Goal: Information Seeking & Learning: Learn about a topic

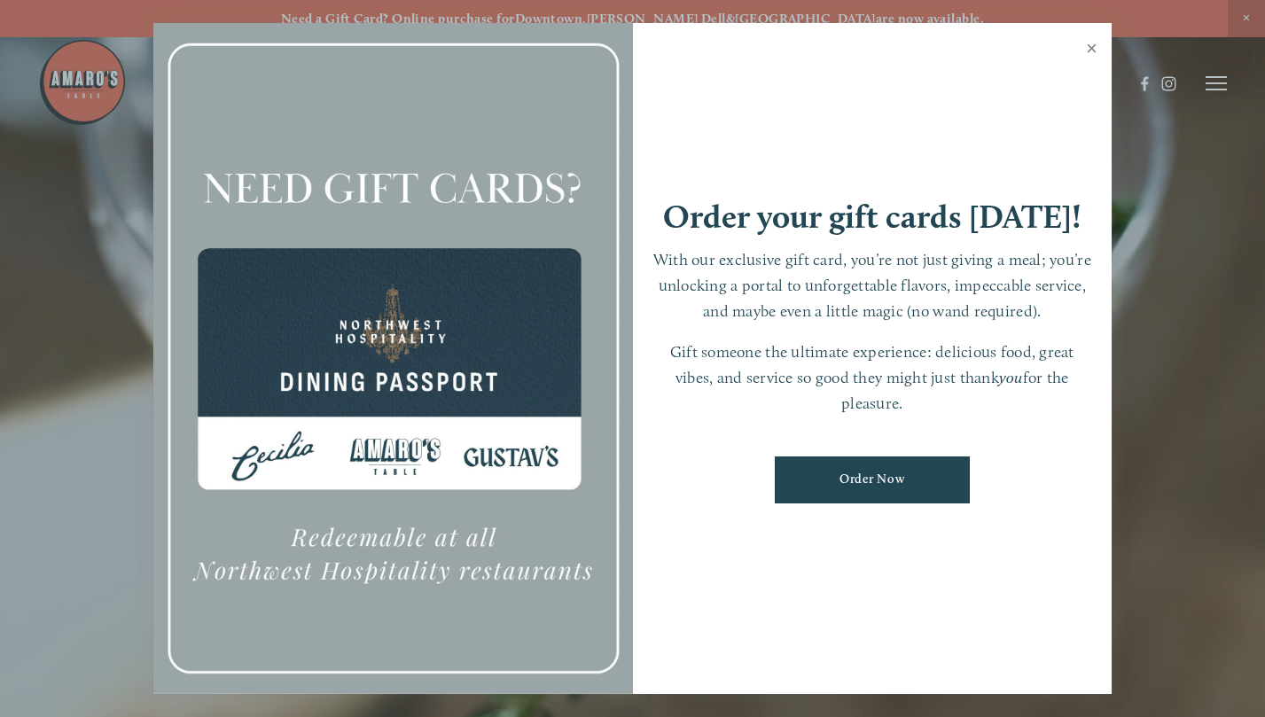
click at [1097, 48] on link "Close" at bounding box center [1092, 51] width 35 height 50
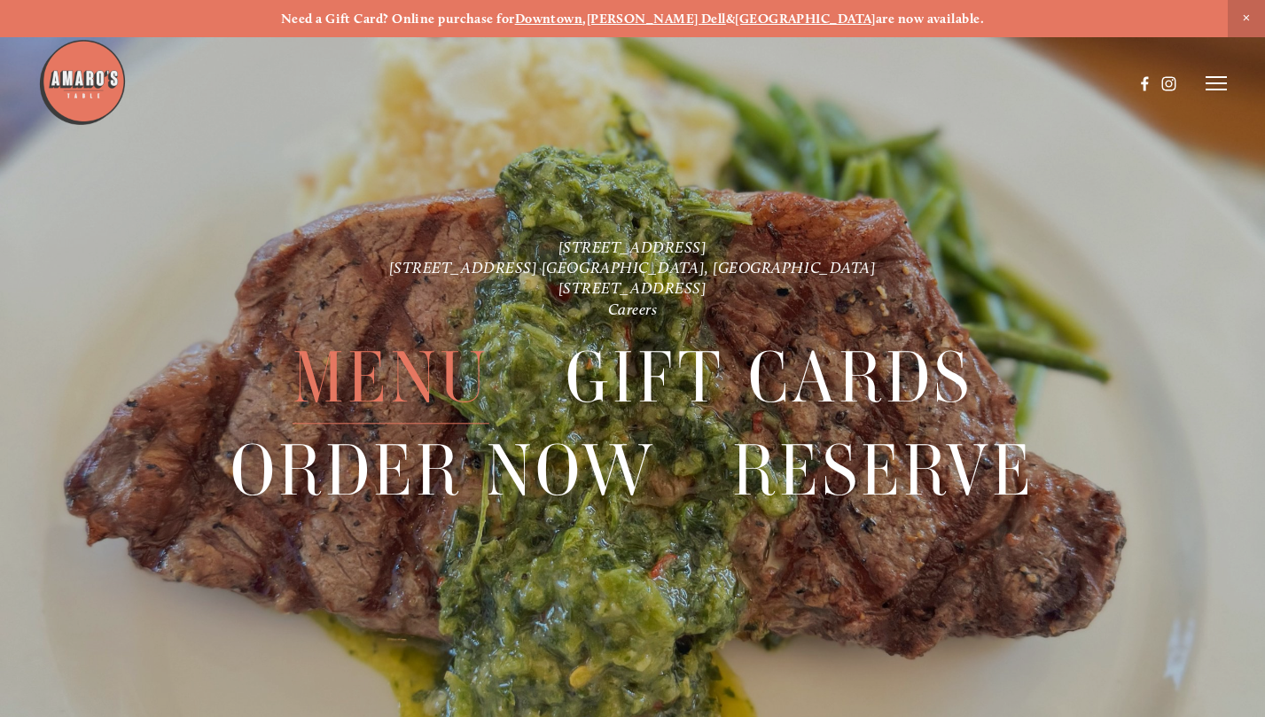
click at [442, 366] on span "Menu" at bounding box center [391, 379] width 197 height 92
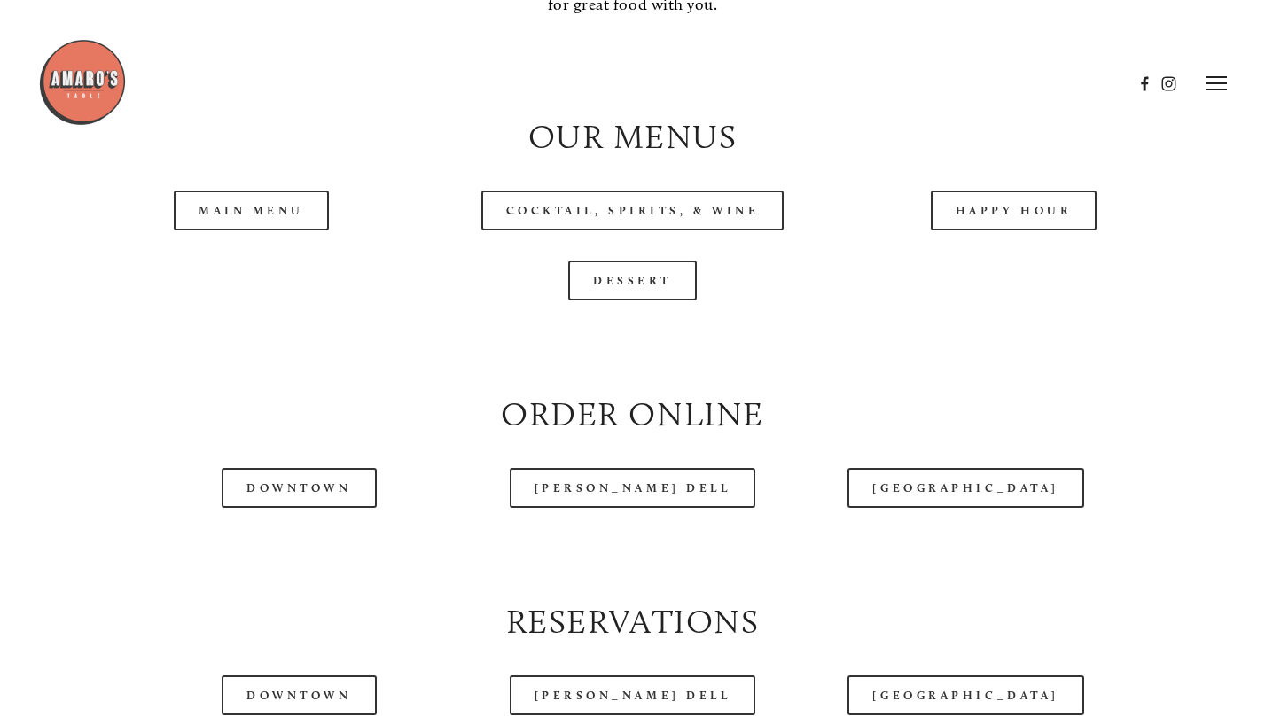
scroll to position [1732, 0]
click at [286, 209] on link "Main Menu" at bounding box center [251, 212] width 155 height 40
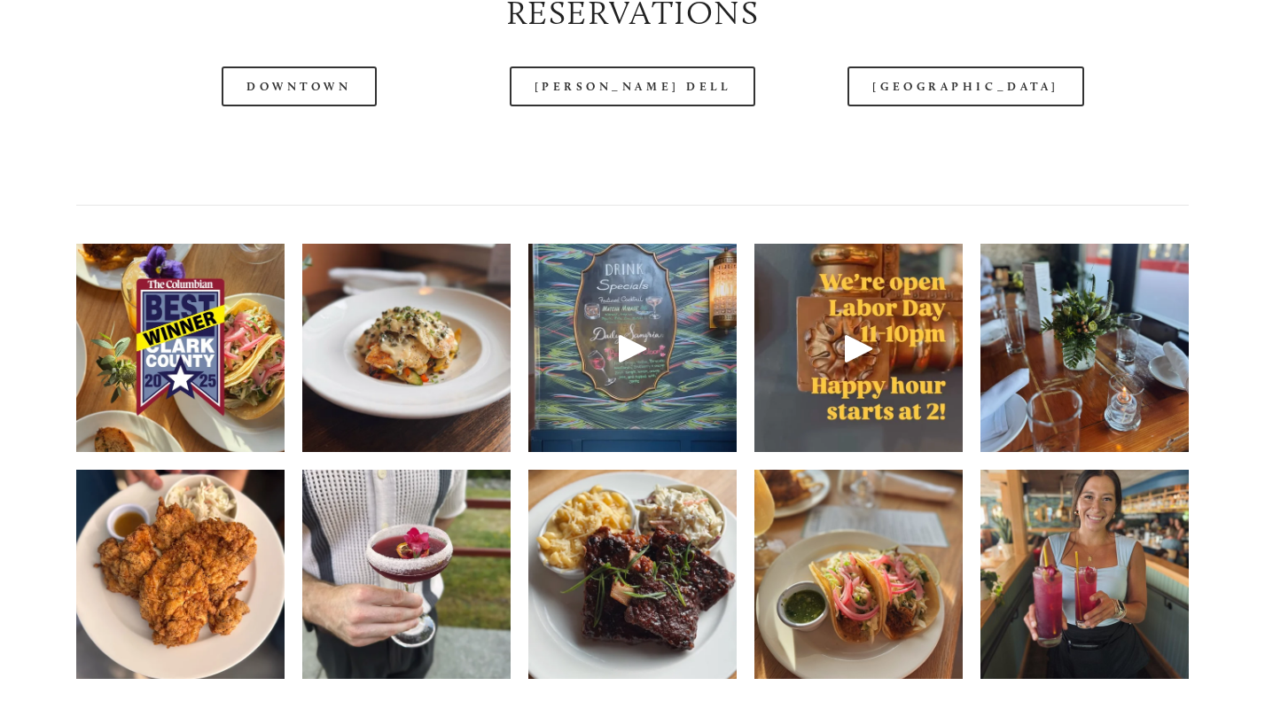
scroll to position [2382, 0]
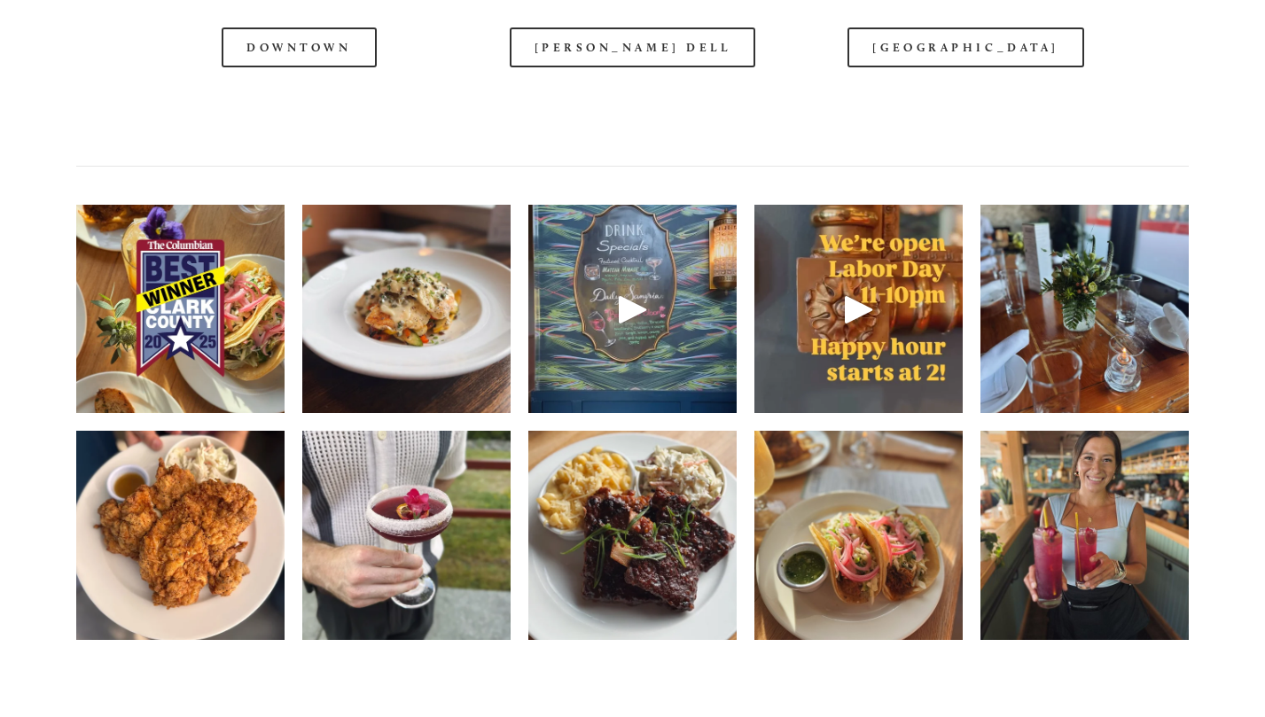
click at [214, 207] on img at bounding box center [180, 309] width 208 height 278
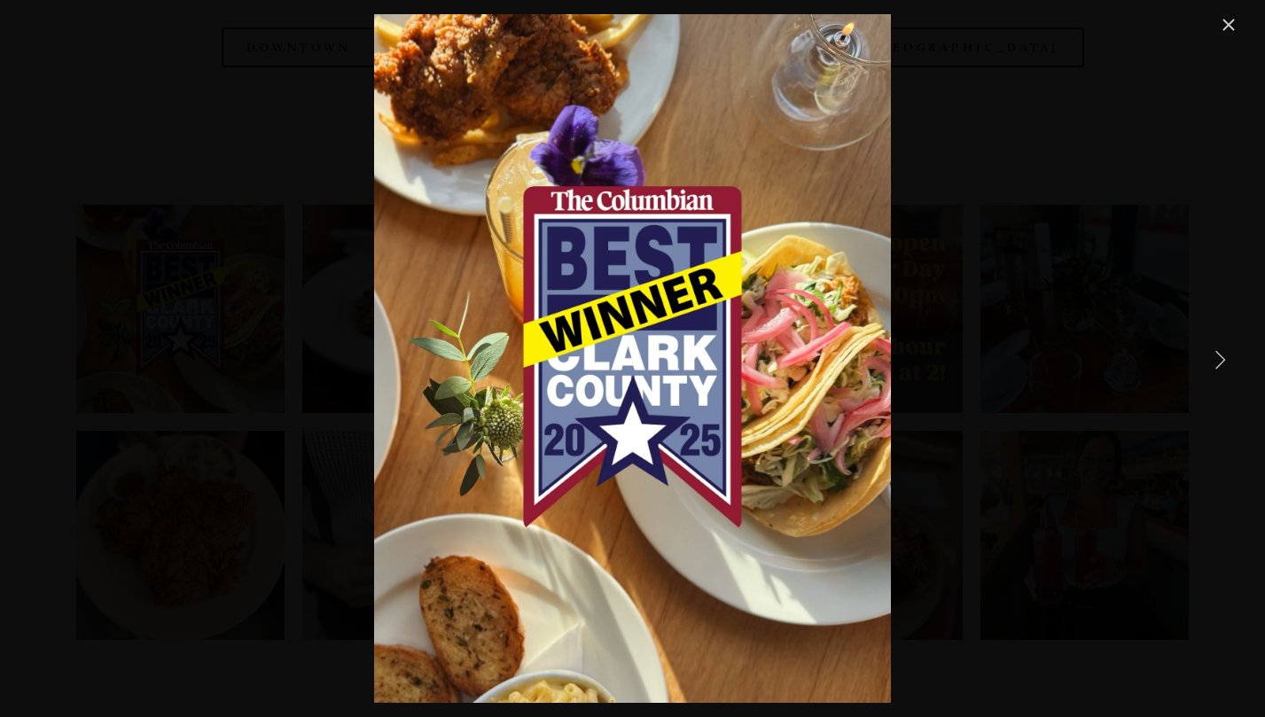
click at [1229, 352] on link "Next Item" at bounding box center [1220, 359] width 39 height 39
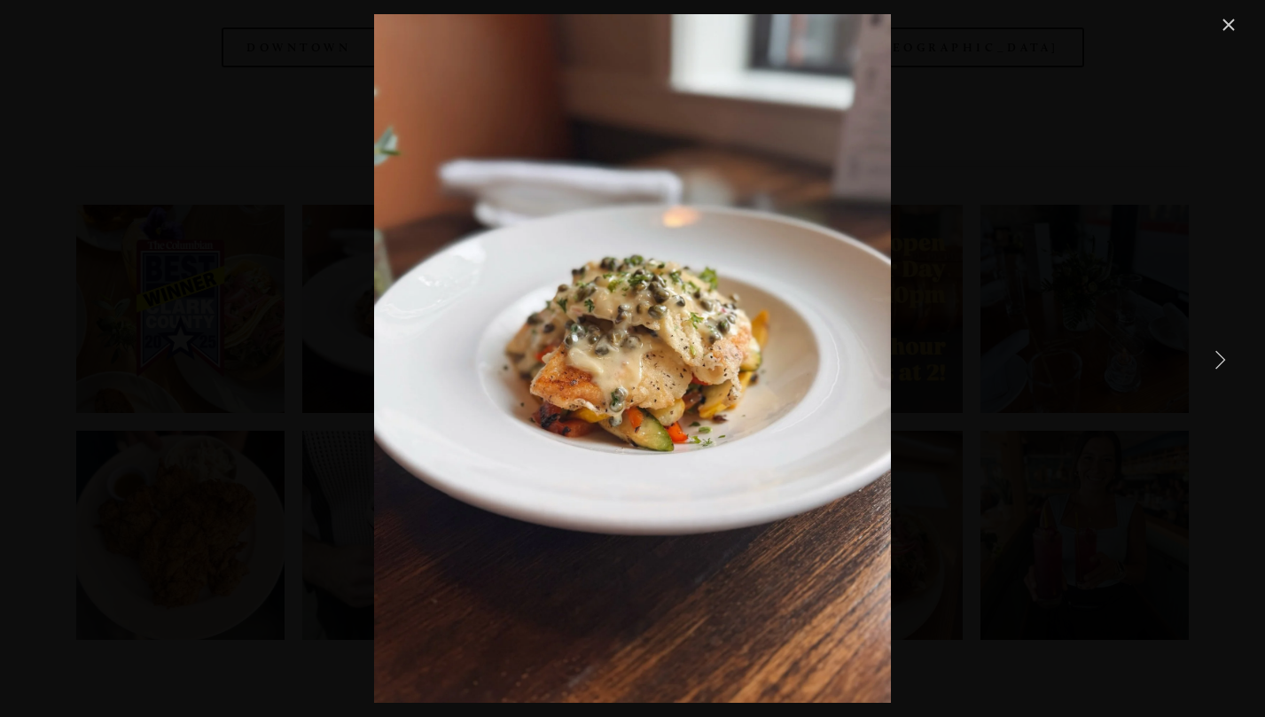
click at [1229, 352] on link "Next Item" at bounding box center [1220, 359] width 39 height 39
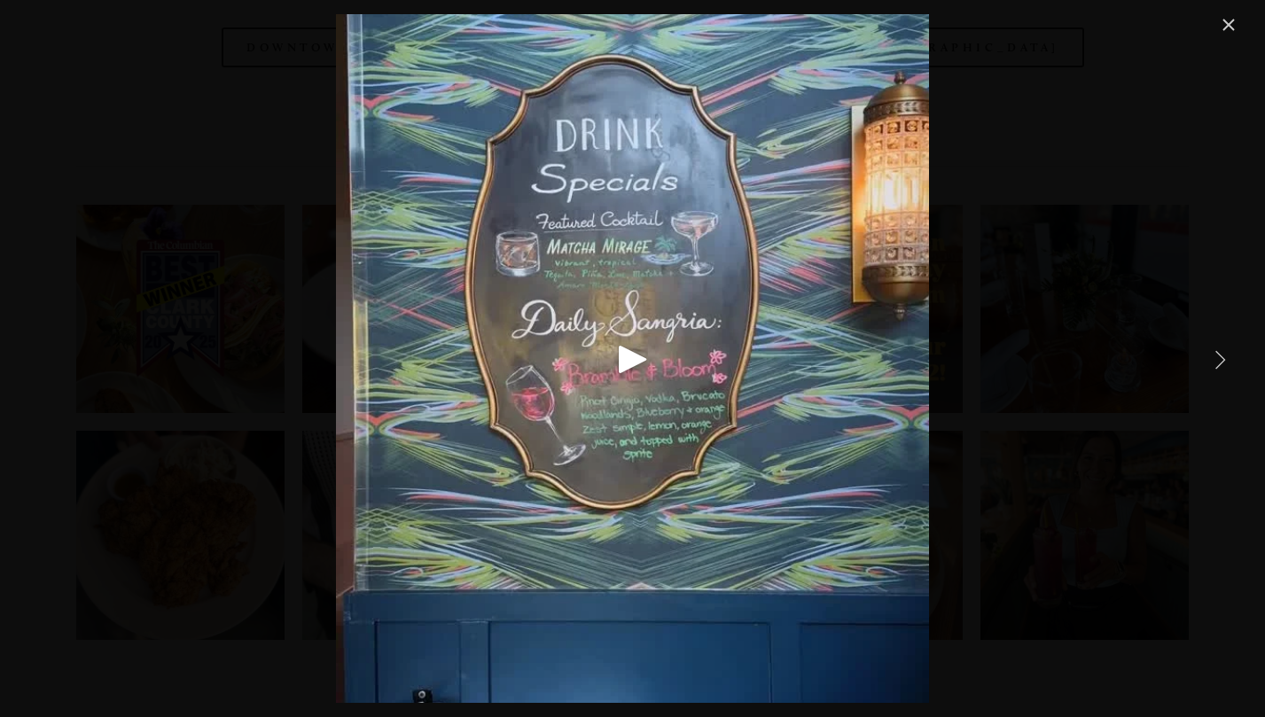
click at [1229, 352] on link "Next Item" at bounding box center [1220, 359] width 39 height 39
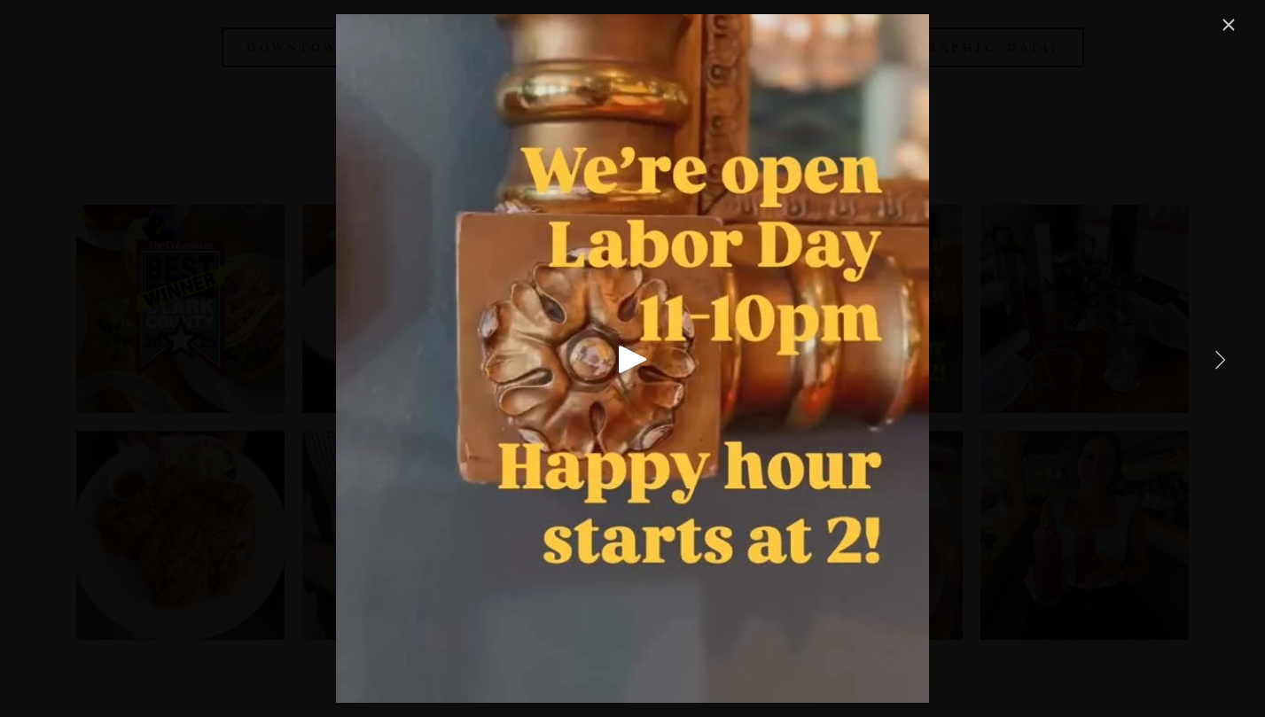
click at [1229, 352] on link "Next Item" at bounding box center [1220, 359] width 39 height 39
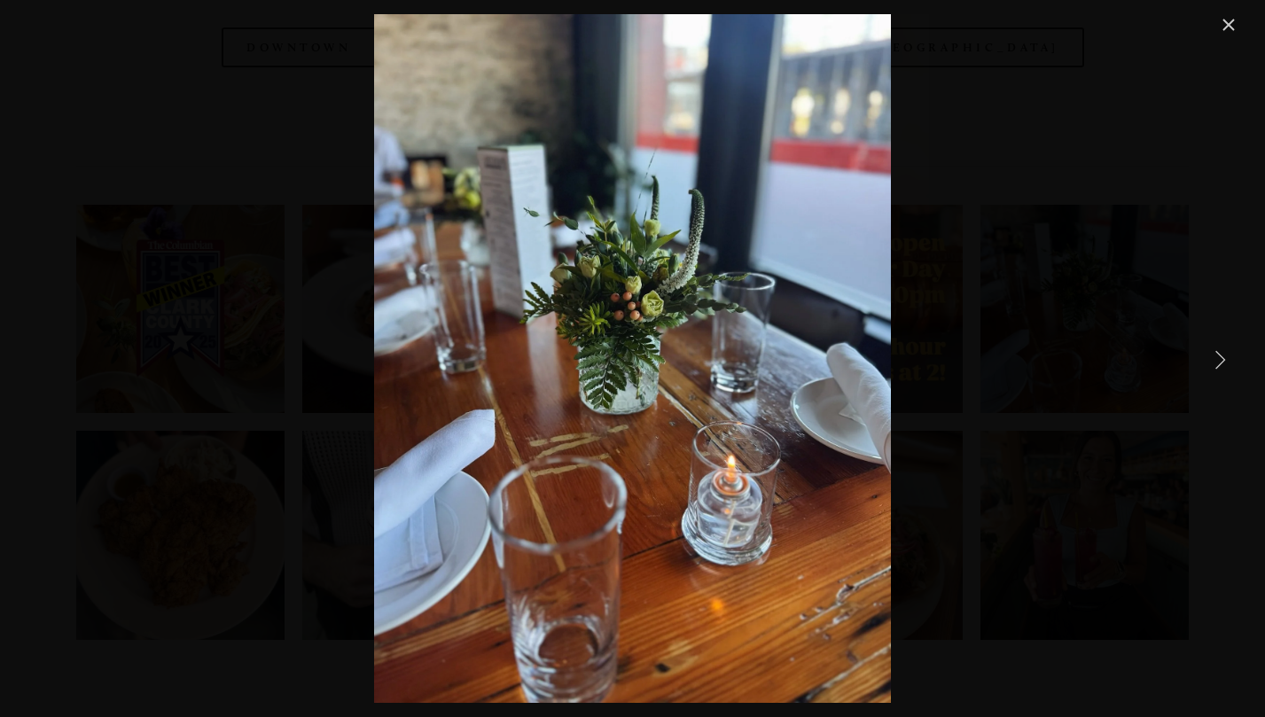
click at [1229, 352] on link "Next Item" at bounding box center [1220, 359] width 39 height 39
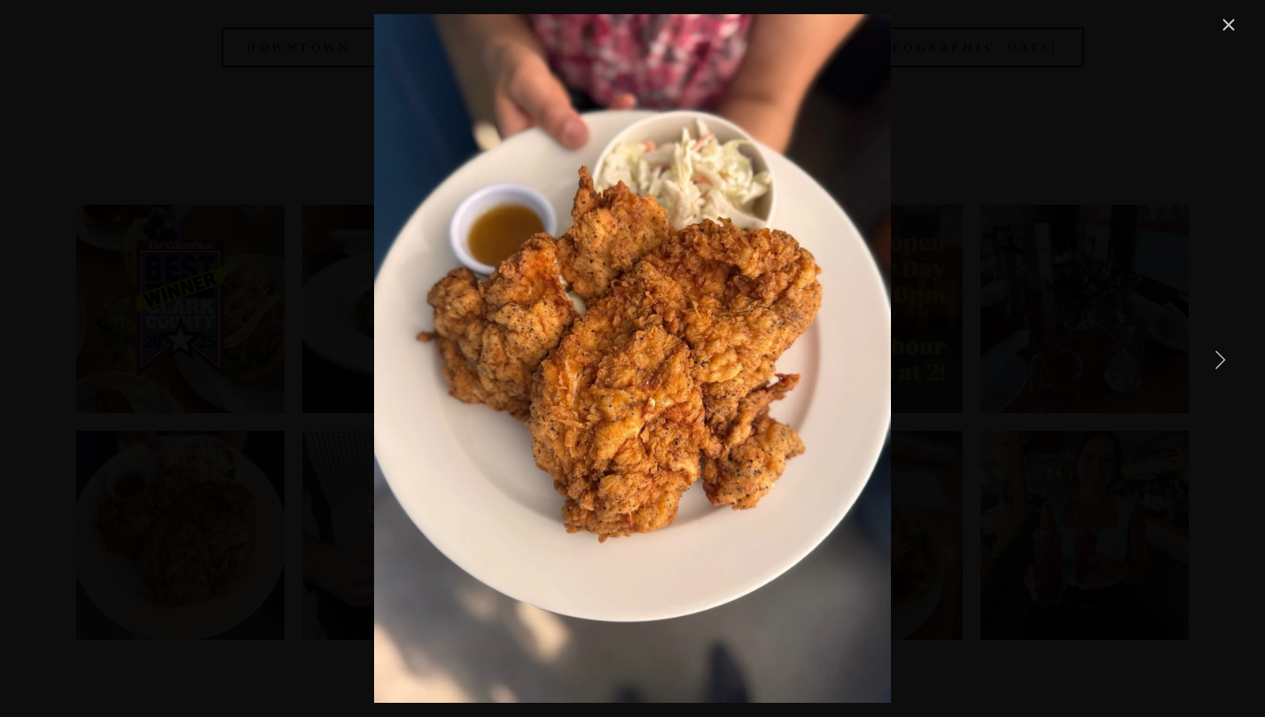
click at [1229, 352] on link "Next Item" at bounding box center [1220, 359] width 39 height 39
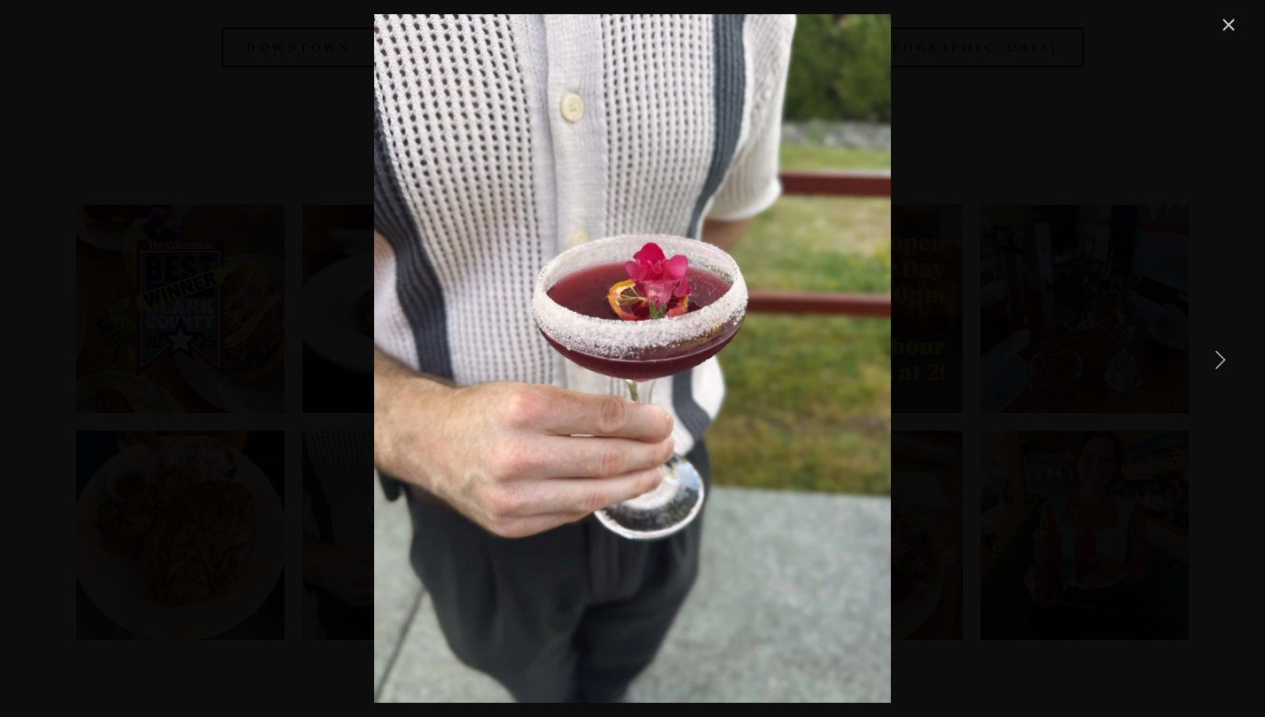
click at [1229, 352] on link "Next Item" at bounding box center [1220, 359] width 39 height 39
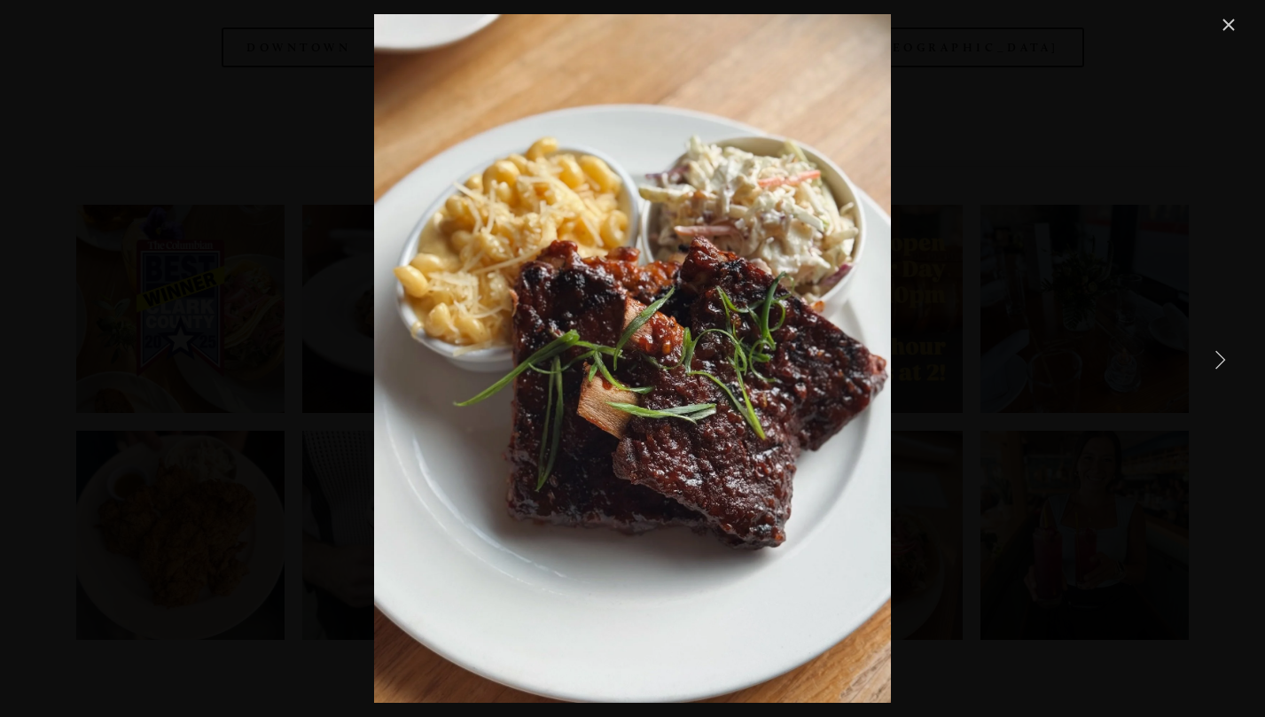
click at [1229, 352] on link "Next Item" at bounding box center [1220, 359] width 39 height 39
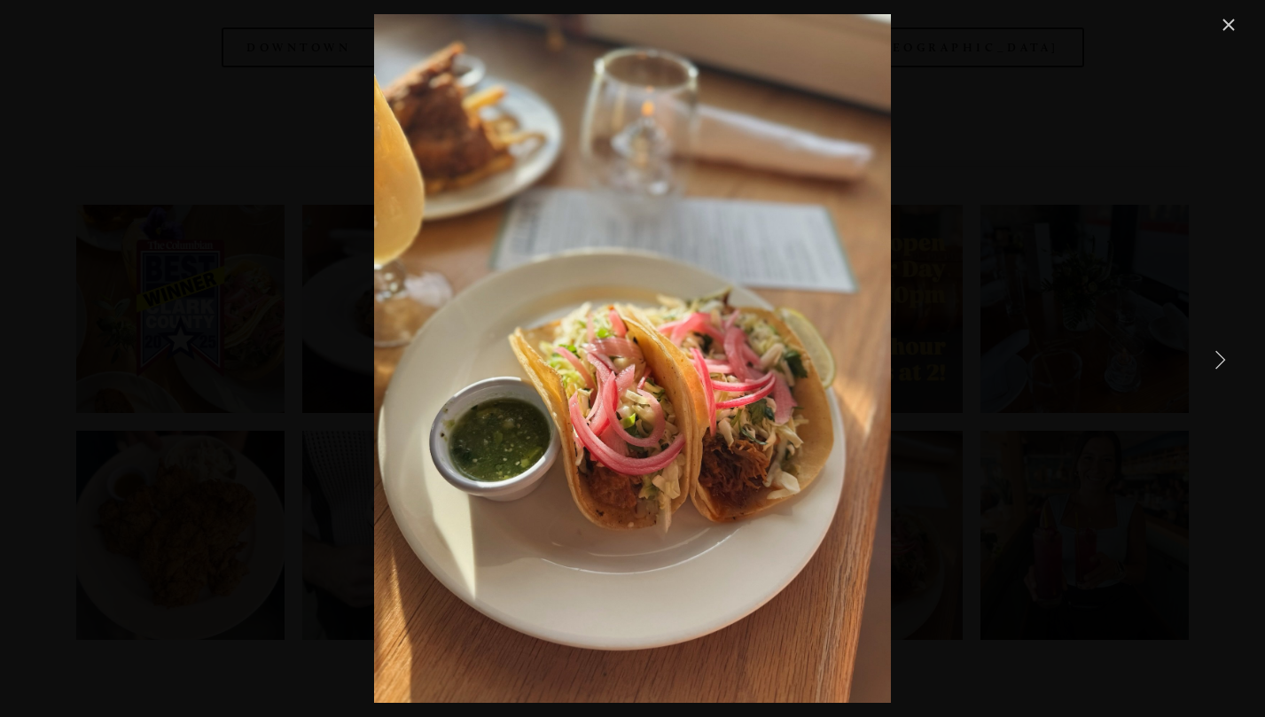
click at [1229, 352] on link "Next Item" at bounding box center [1220, 359] width 39 height 39
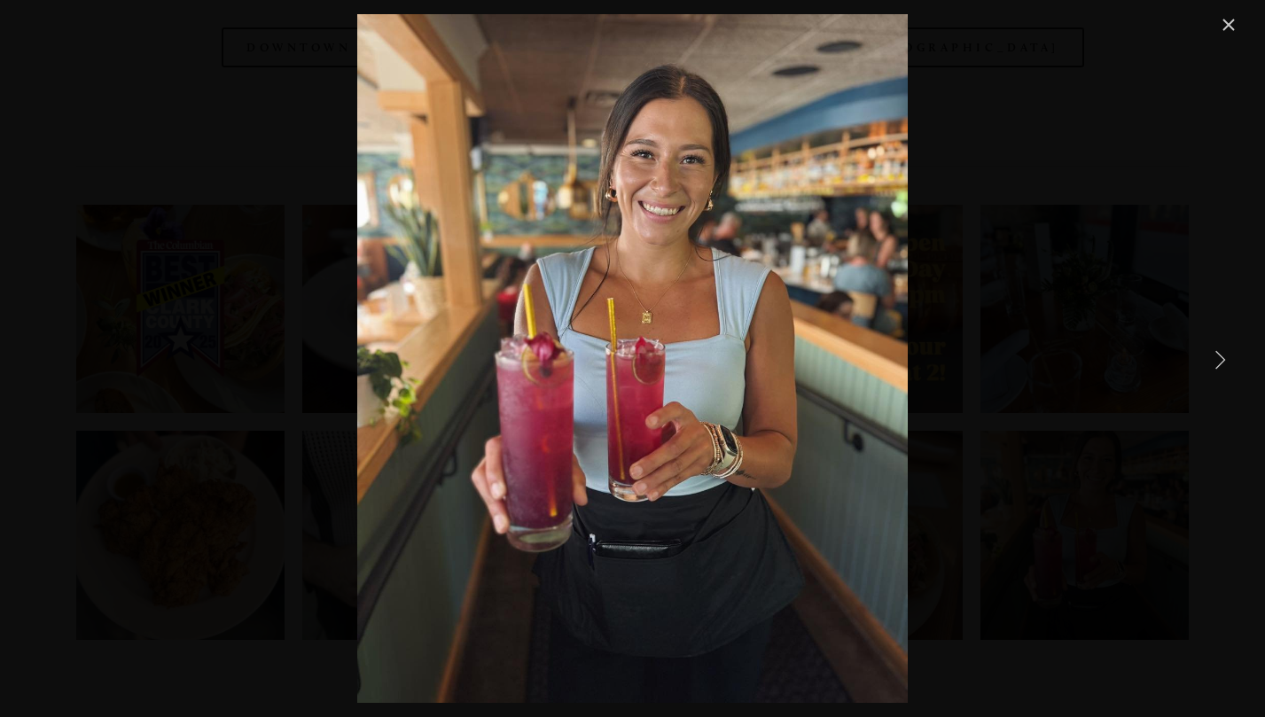
click at [1229, 352] on link "Next Item" at bounding box center [1220, 359] width 39 height 39
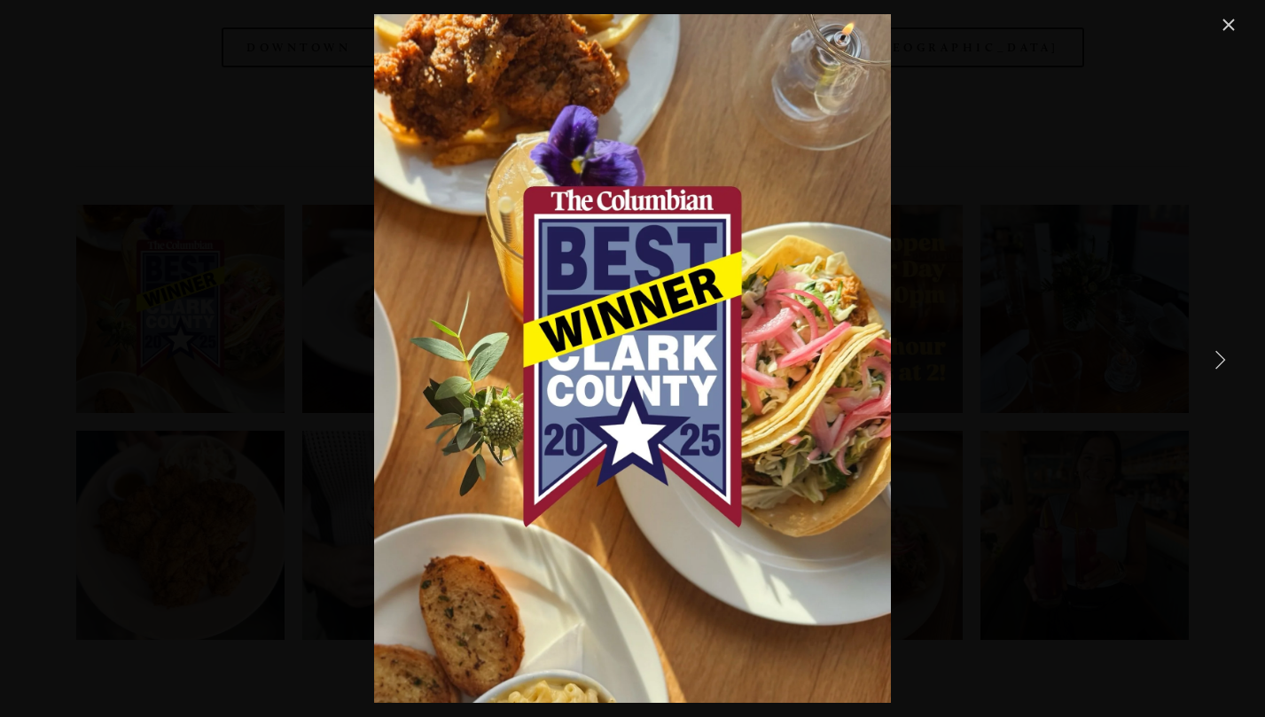
click at [1229, 352] on link "Next Item" at bounding box center [1220, 359] width 39 height 39
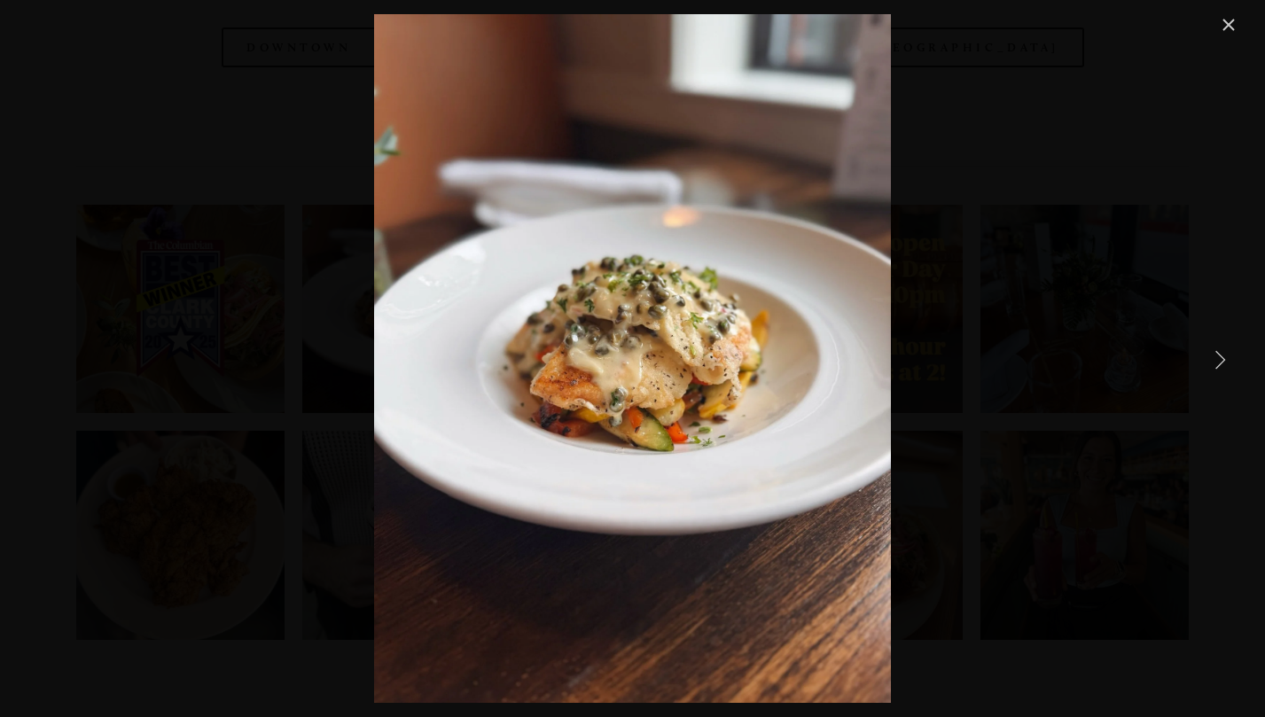
click at [1229, 352] on link "Next Item" at bounding box center [1220, 359] width 39 height 39
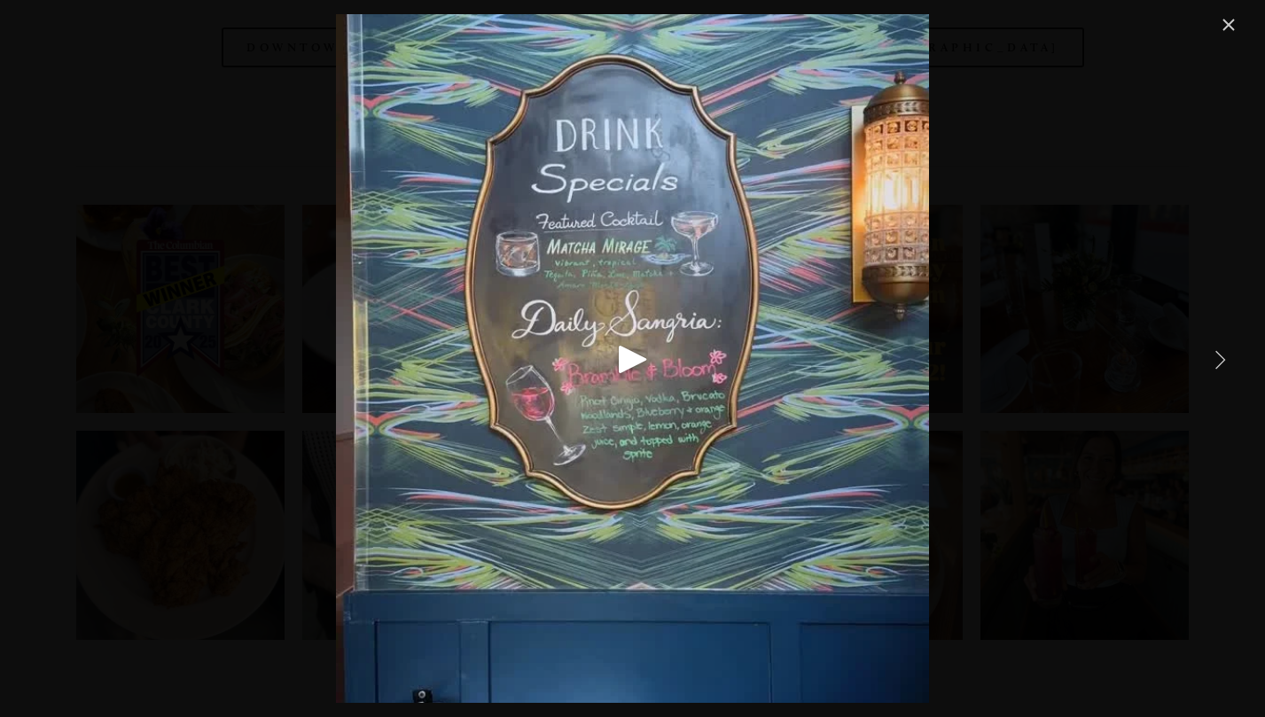
click at [1239, 32] on link "Close" at bounding box center [1228, 24] width 21 height 21
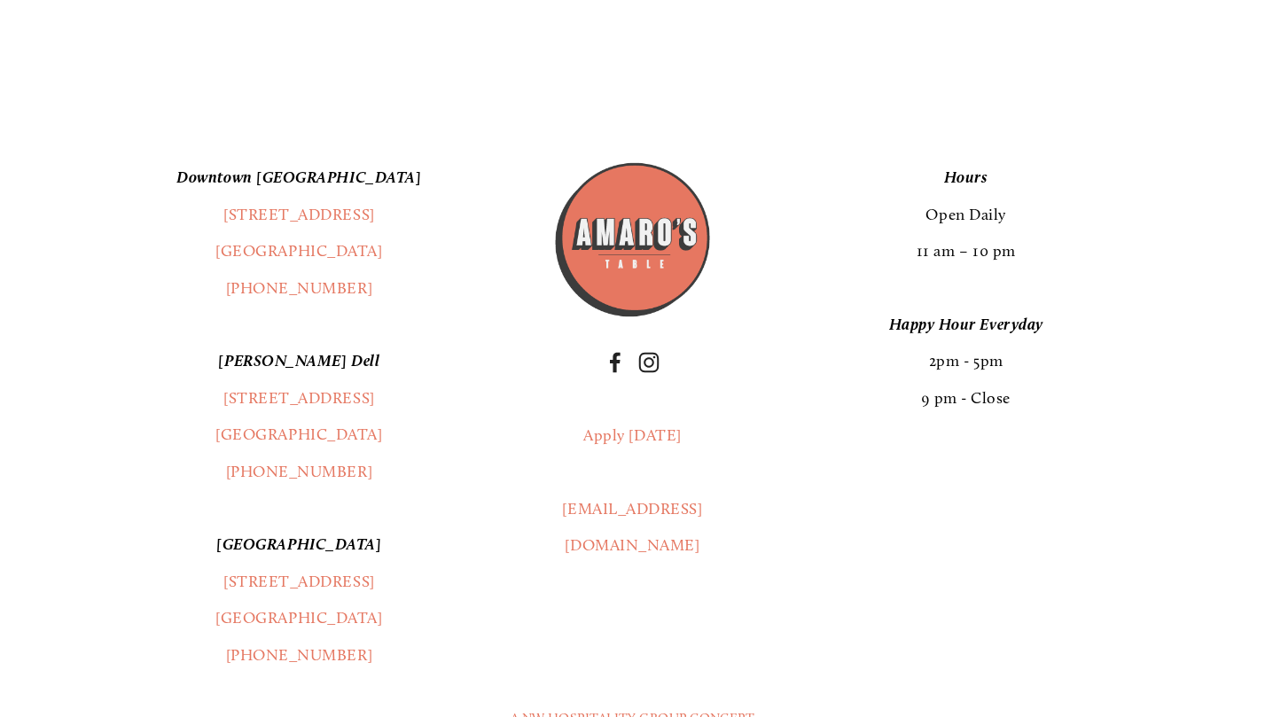
scroll to position [3030, 0]
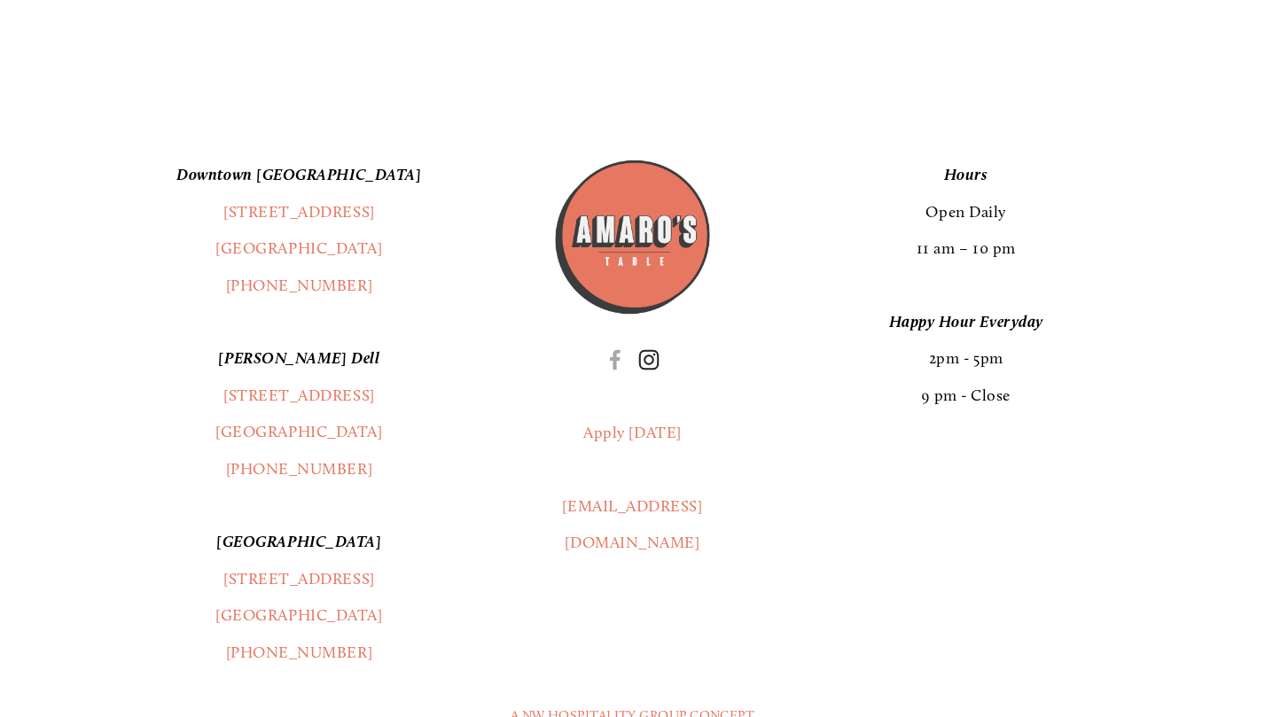
click at [648, 353] on use "Instagram" at bounding box center [649, 360] width 43 height 43
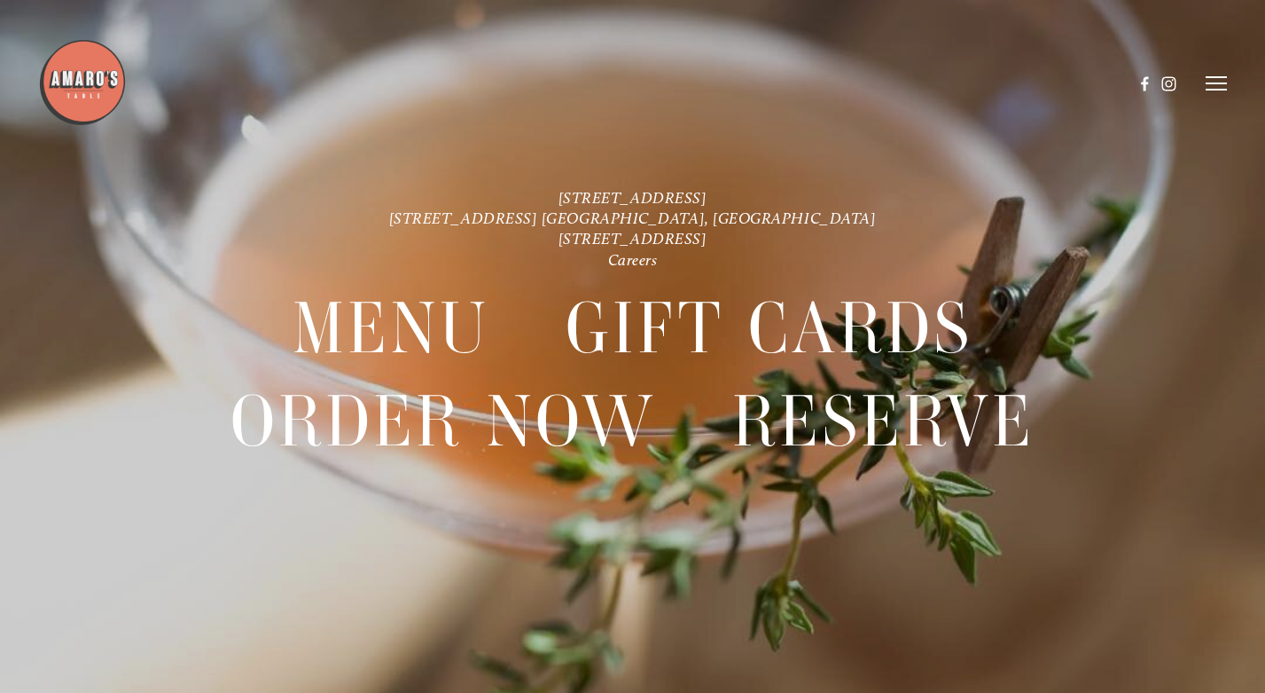
scroll to position [37, 0]
click at [1218, 81] on icon at bounding box center [1216, 83] width 21 height 16
click at [1006, 78] on span "Visit" at bounding box center [1014, 82] width 26 height 15
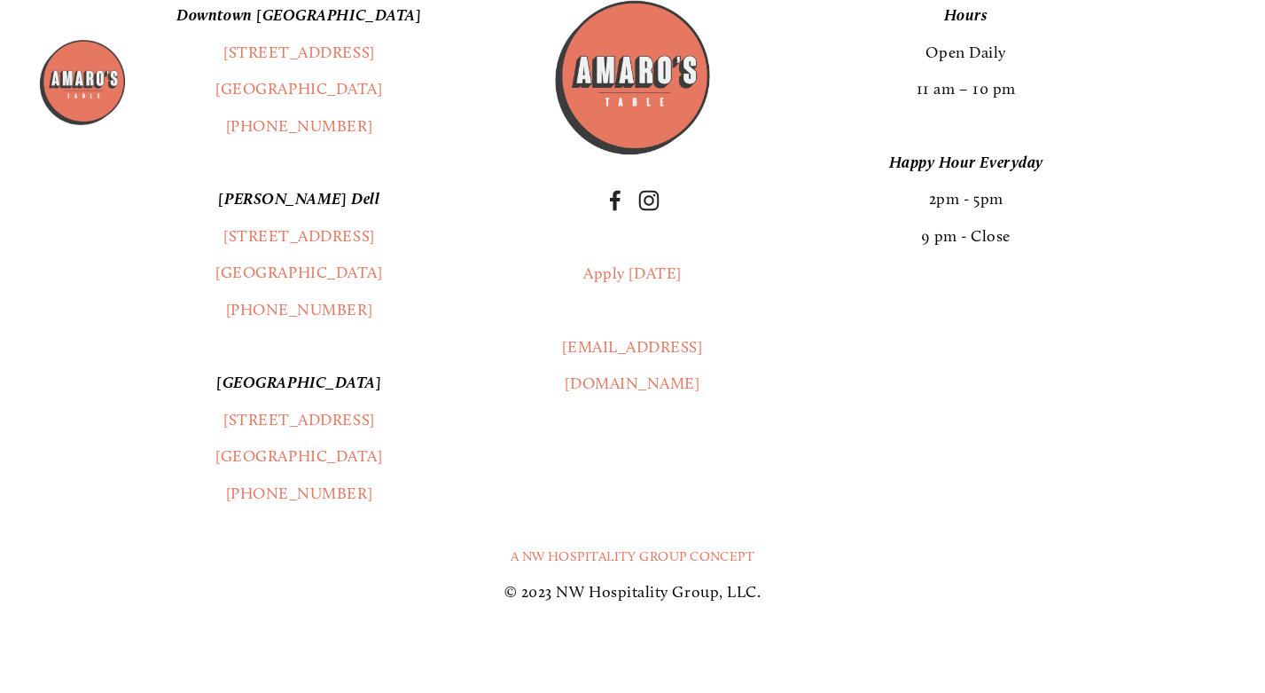
scroll to position [4109, 0]
click at [652, 200] on use "Instagram" at bounding box center [649, 202] width 20 height 20
